Goal: Task Accomplishment & Management: Manage account settings

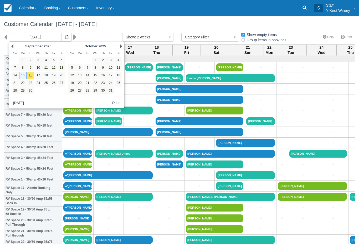
select select
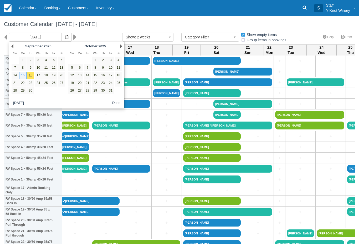
click at [37, 77] on link "17" at bounding box center [38, 75] width 7 height 7
type input "09/17/25"
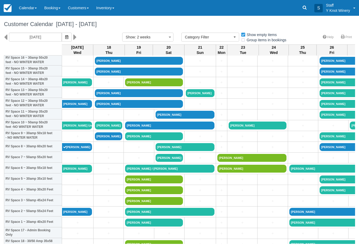
scroll to position [30, 1]
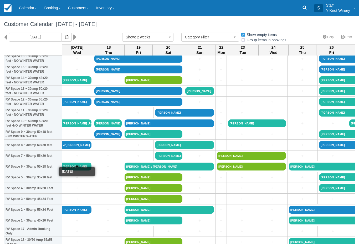
click at [67, 159] on link "+" at bounding box center [77, 156] width 29 height 6
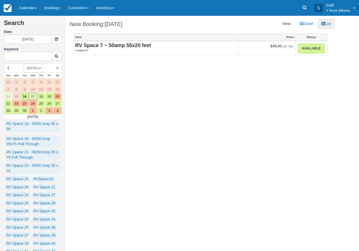
click at [307, 50] on link "Available" at bounding box center [311, 48] width 27 height 10
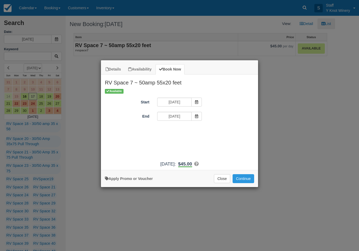
click at [198, 117] on icon "Item Modal" at bounding box center [197, 116] width 4 height 4
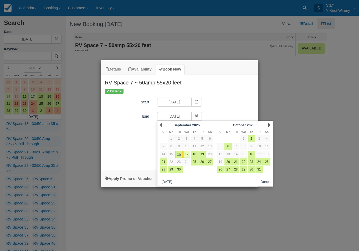
click at [196, 99] on span "Item Modal" at bounding box center [196, 102] width 11 height 9
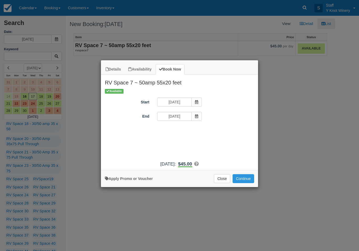
click at [198, 99] on span "Item Modal" at bounding box center [196, 102] width 11 height 9
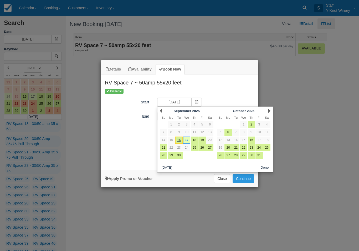
click at [179, 138] on link "16" at bounding box center [178, 139] width 7 height 7
type input "[DATE]"
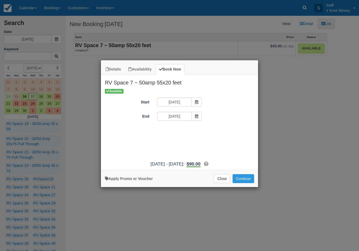
click at [196, 115] on icon "Item Modal" at bounding box center [197, 116] width 4 height 4
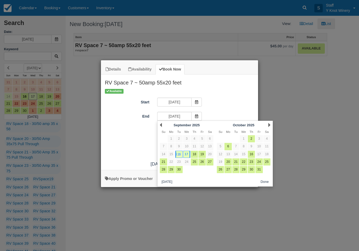
click at [188, 152] on link "17" at bounding box center [186, 154] width 7 height 7
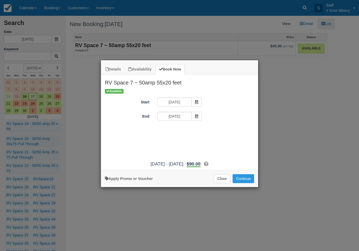
click at [245, 181] on button "Continue" at bounding box center [244, 178] width 22 height 9
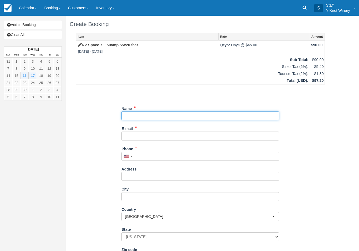
click at [125, 117] on input "Name" at bounding box center [201, 115] width 158 height 9
click at [148, 112] on input "Name" at bounding box center [201, 115] width 158 height 9
click at [148, 116] on input "Name" at bounding box center [201, 115] width 158 height 9
type input "[PERSON_NAME]"
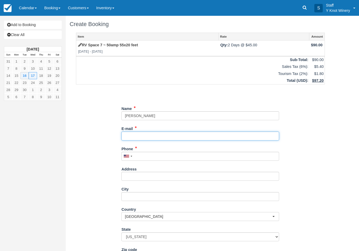
click at [138, 135] on input "E-mail" at bounding box center [201, 135] width 158 height 9
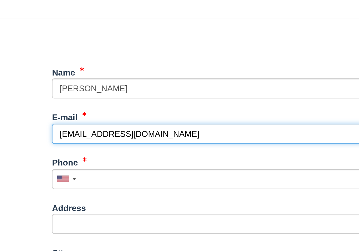
type input "kesauls62@gmail.com"
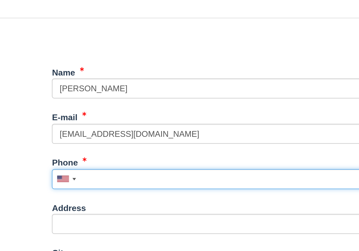
click at [122, 152] on input "Phone" at bounding box center [201, 156] width 158 height 9
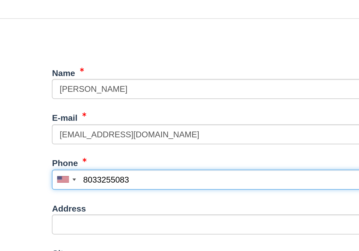
scroll to position [48, 0]
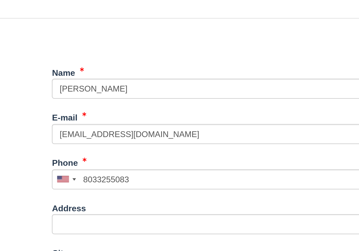
click at [122, 242] on button "Continue" at bounding box center [134, 246] width 25 height 9
type input "+18033255083"
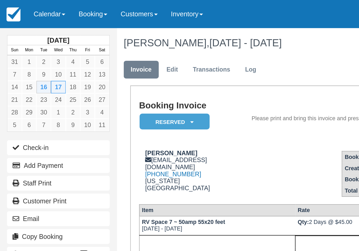
click at [29, 8] on link "Calendar" at bounding box center [27, 8] width 25 height 16
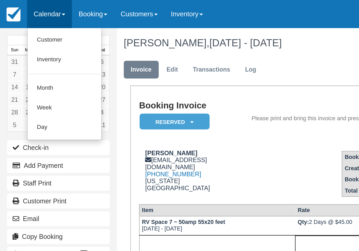
click at [28, 22] on link "Customer" at bounding box center [37, 22] width 42 height 11
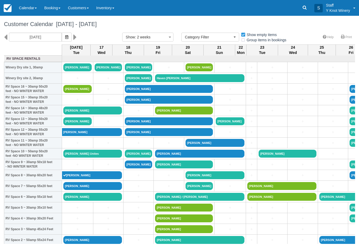
select select
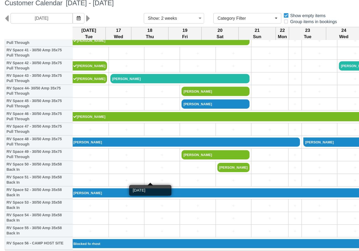
scroll to position [454, 1]
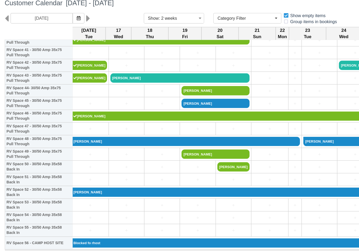
click at [89, 138] on link "[PERSON_NAME]" at bounding box center [158, 142] width 194 height 8
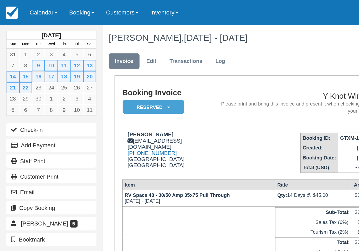
click at [31, 6] on link "Calendar" at bounding box center [27, 8] width 25 height 16
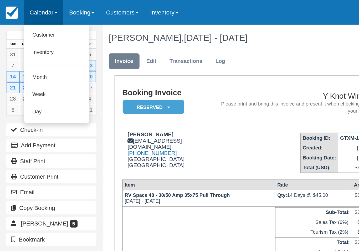
click at [33, 23] on link "Customer" at bounding box center [37, 22] width 42 height 11
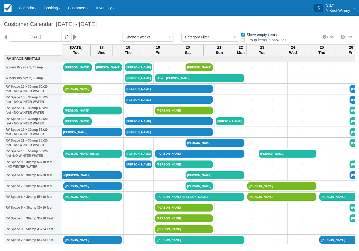
select select
